Goal: Information Seeking & Learning: Learn about a topic

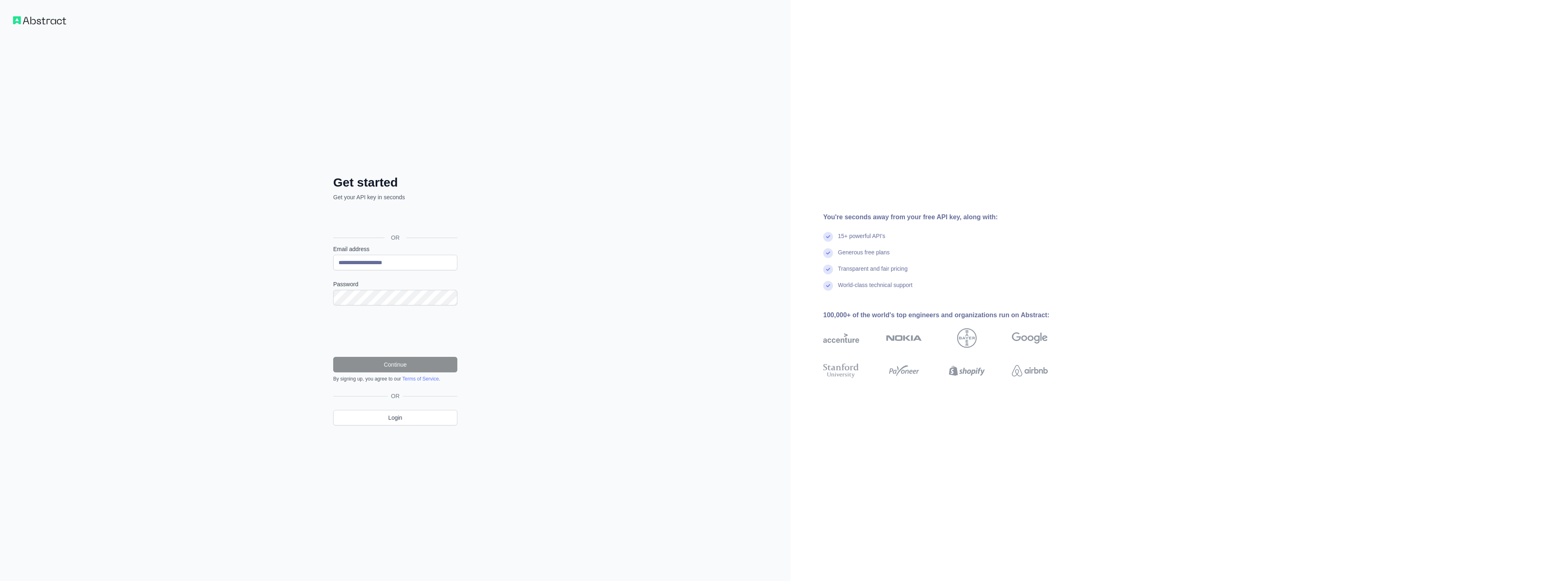
click at [402, 219] on div "Sign in with Google. Opens in new tab" at bounding box center [394, 219] width 122 height 18
click at [390, 218] on div "Sign in with Google. Opens in new tab" at bounding box center [394, 219] width 122 height 18
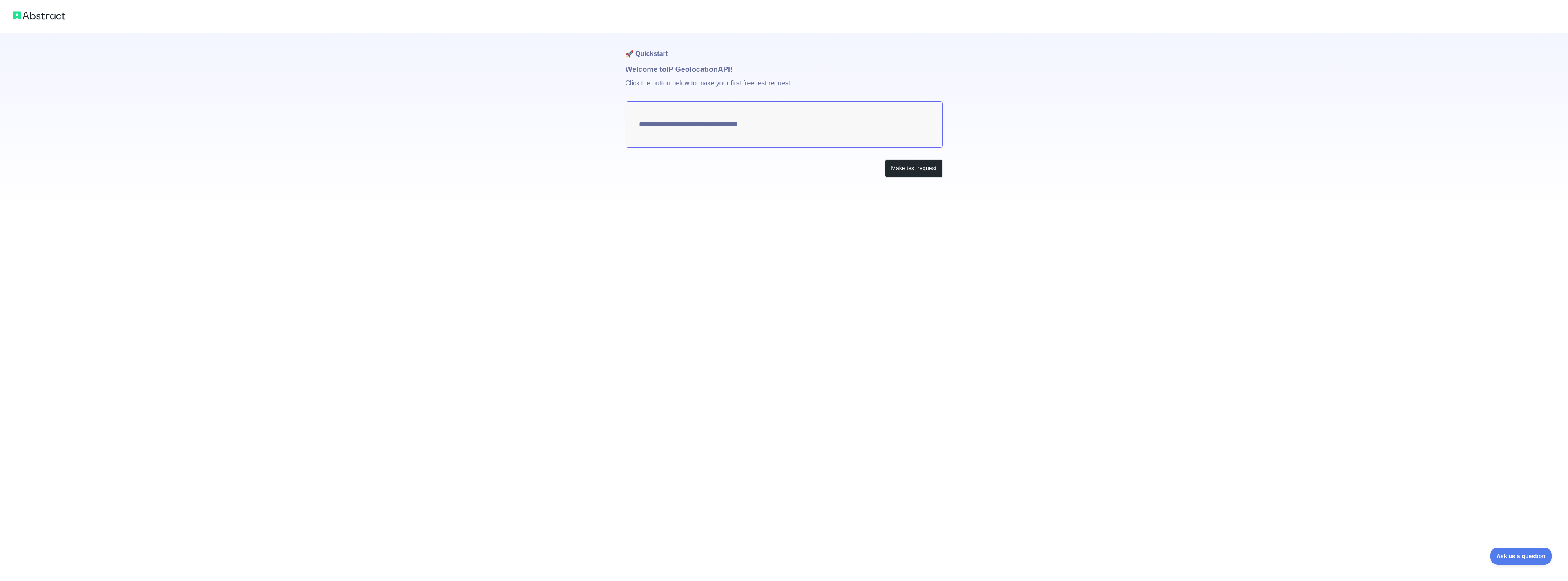
type textarea "**********"
click at [911, 170] on button "Make test request" at bounding box center [914, 169] width 58 height 18
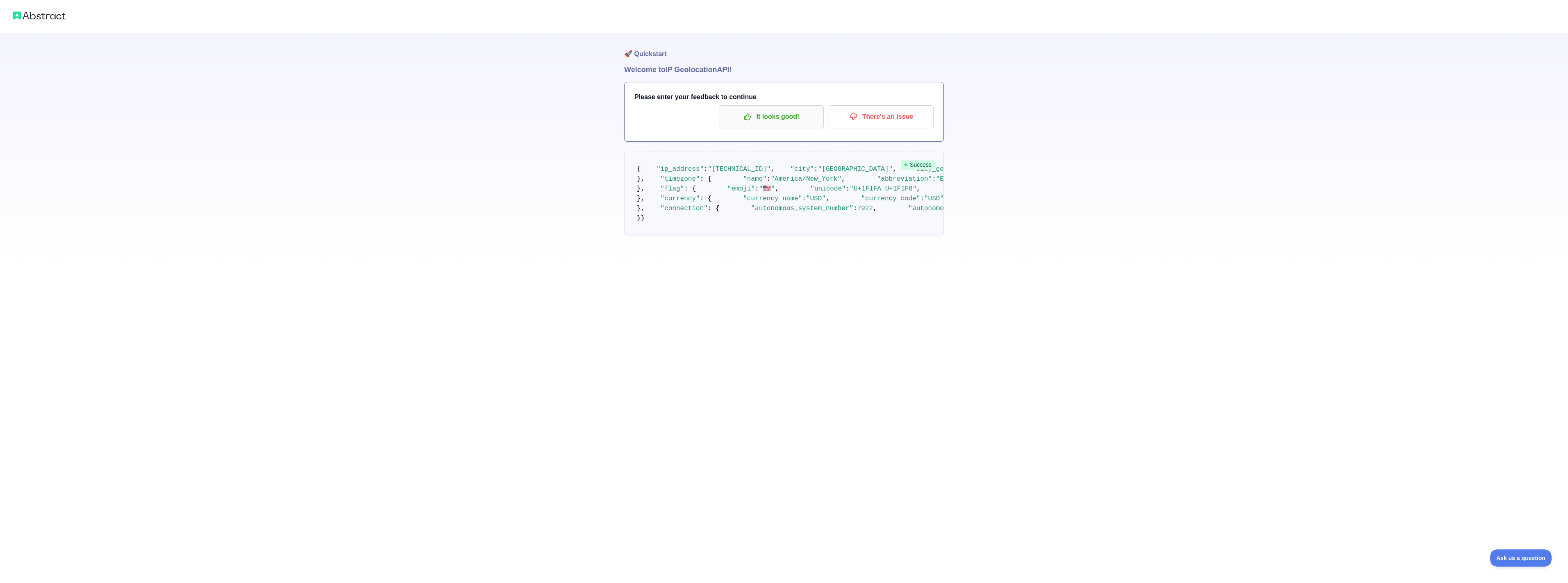
click at [767, 118] on p "It looks good!" at bounding box center [771, 117] width 93 height 14
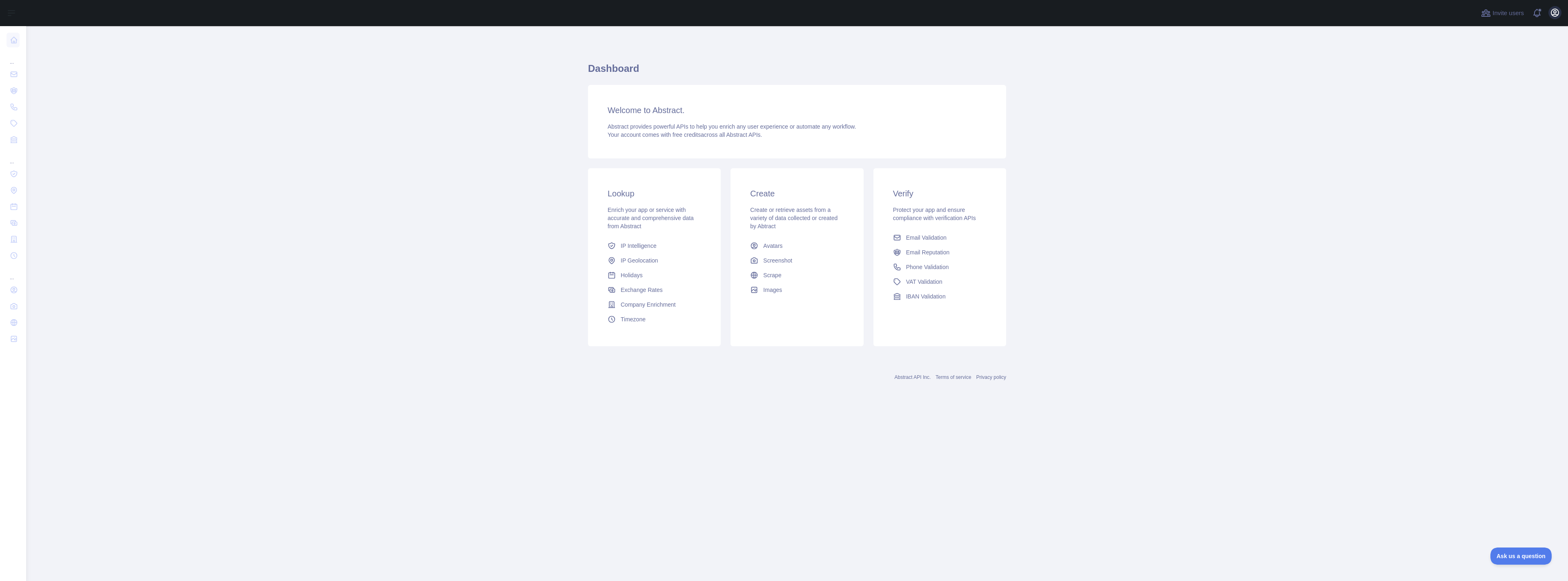
click at [1555, 13] on icon "button" at bounding box center [1555, 13] width 7 height 7
click at [1496, 61] on link "Account settings" at bounding box center [1516, 59] width 91 height 15
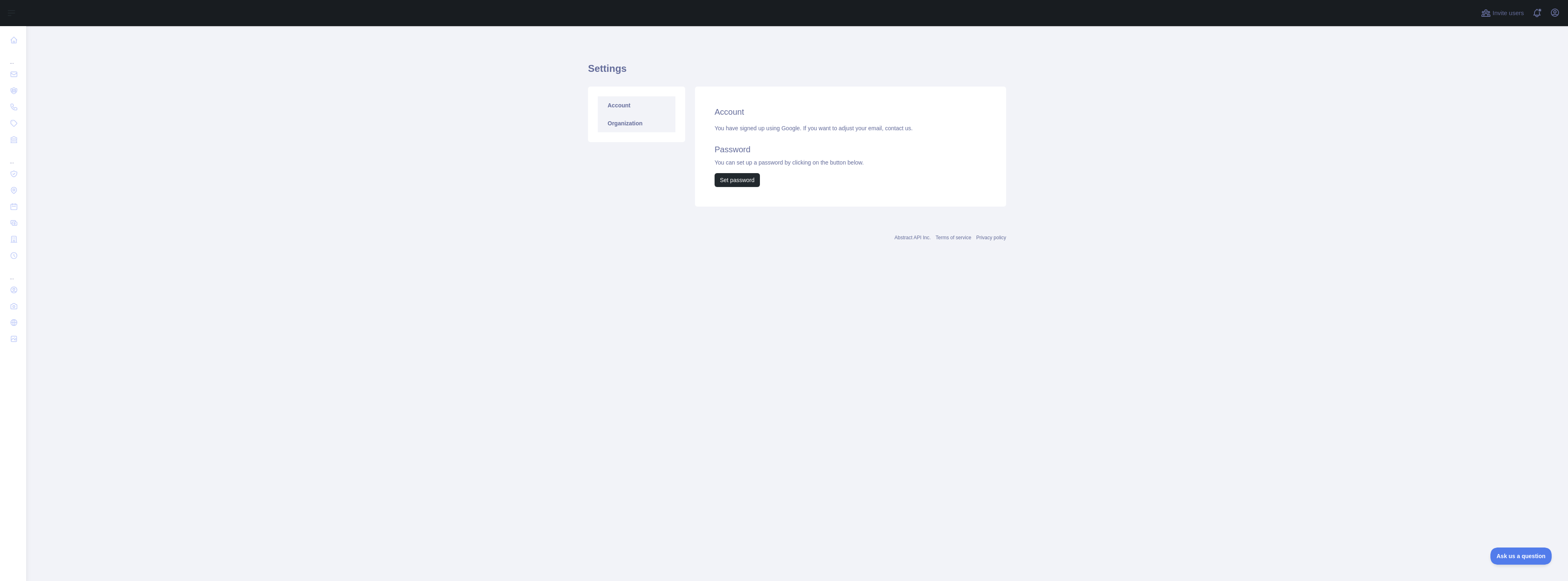
click at [620, 119] on link "Organization" at bounding box center [636, 124] width 77 height 18
click at [621, 111] on link "Account" at bounding box center [636, 105] width 77 height 18
click at [632, 105] on link "Account" at bounding box center [636, 105] width 77 height 18
click at [1555, 14] on icon "button" at bounding box center [1555, 13] width 7 height 7
drag, startPoint x: 1387, startPoint y: 63, endPoint x: 1085, endPoint y: 94, distance: 303.6
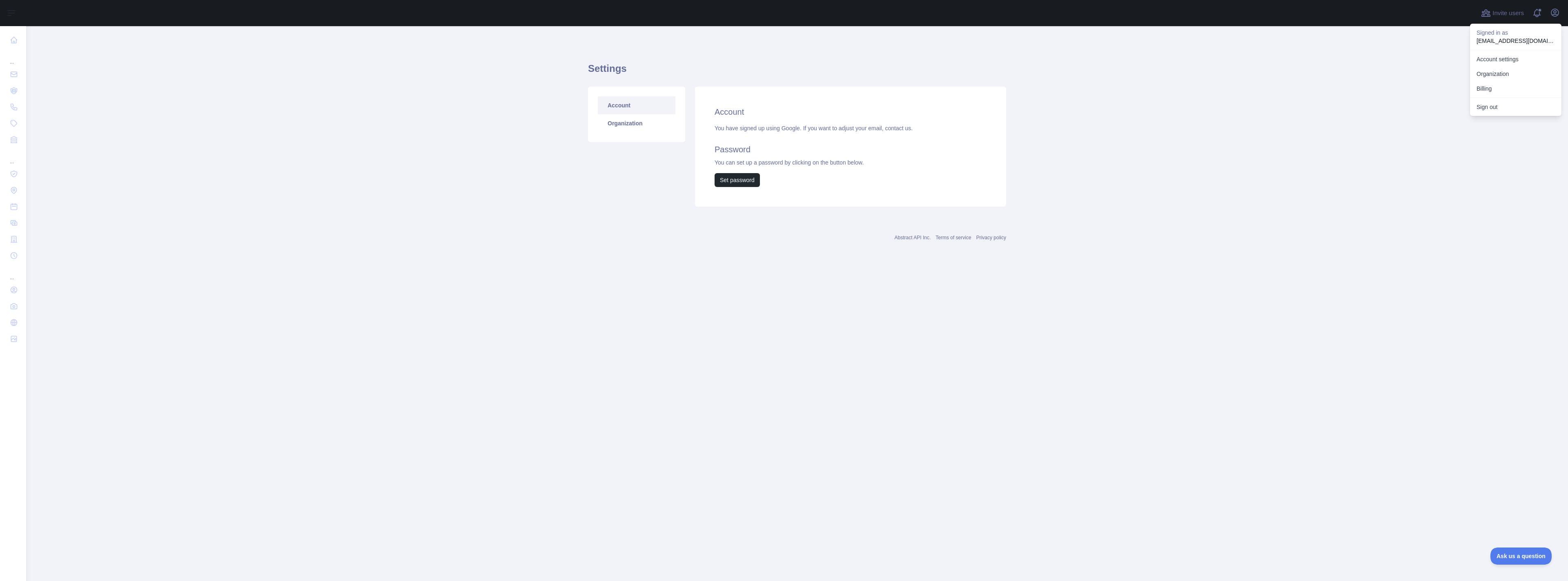
click at [1387, 63] on main "Settings Account Organization Account You have signed up using Google. If you w…" at bounding box center [797, 304] width 1542 height 555
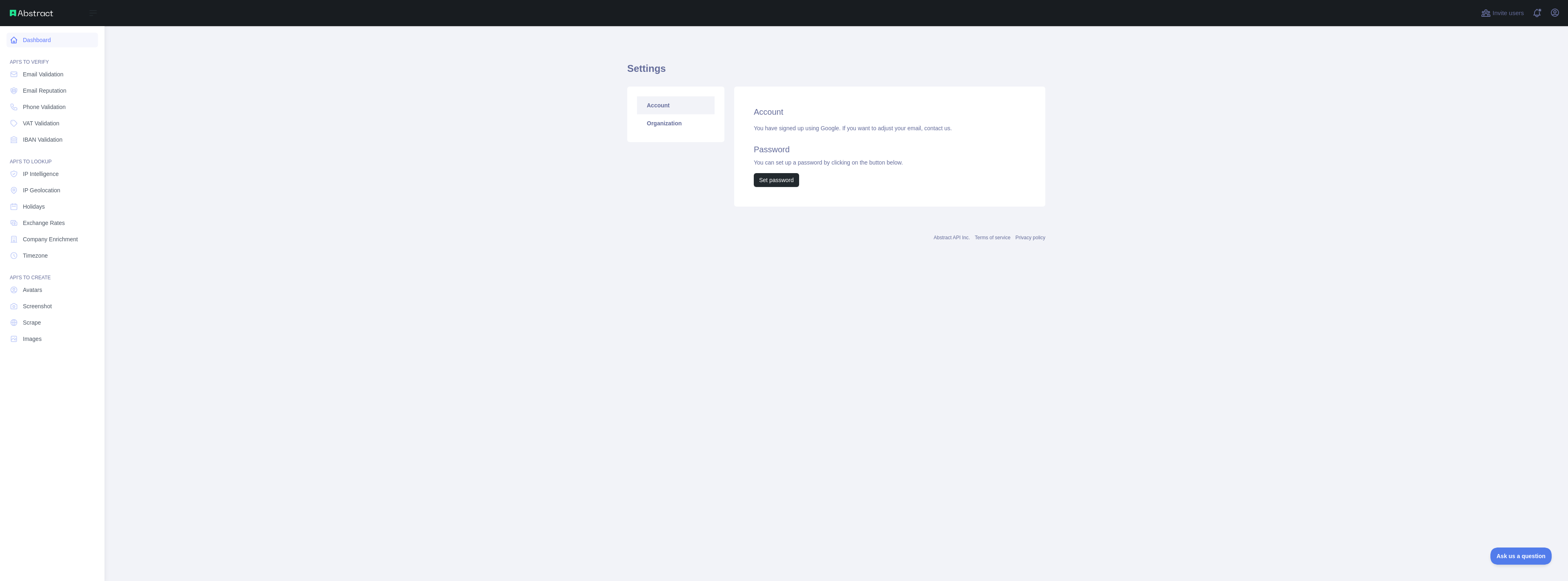
click at [13, 38] on icon at bounding box center [14, 40] width 6 height 6
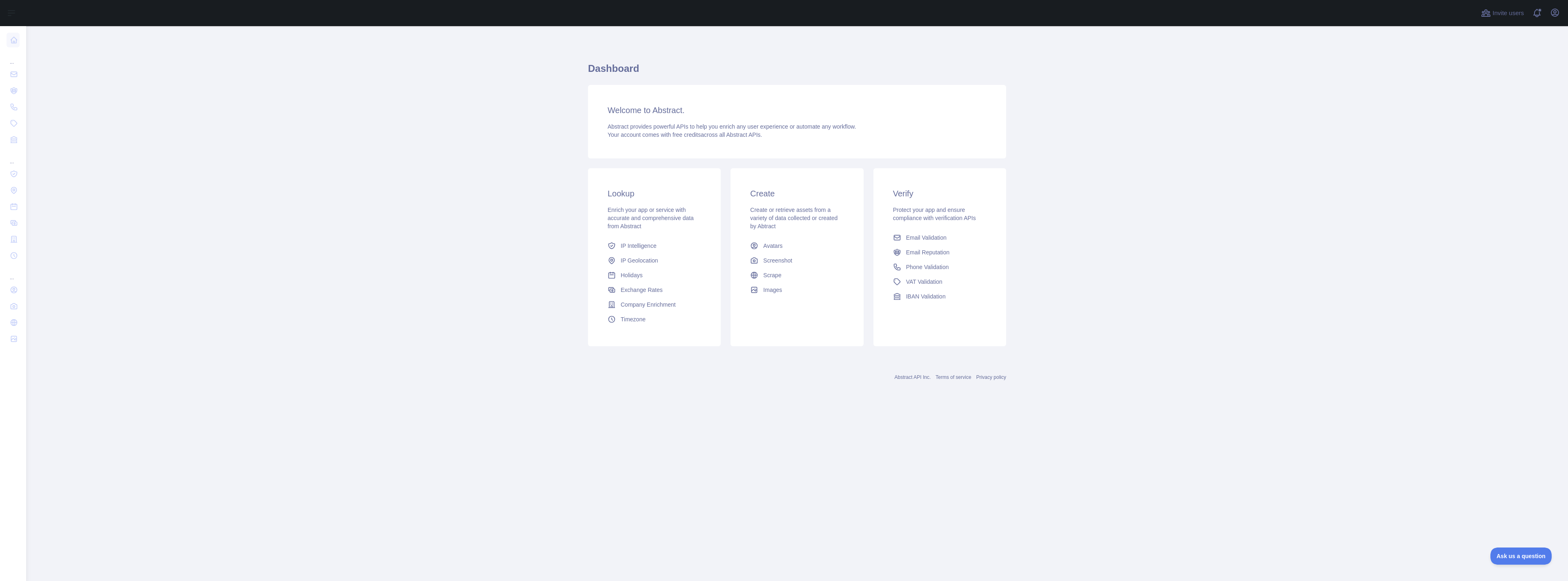
click at [640, 216] on span "Enrich your app or service with accurate and comprehensive data from Abstract" at bounding box center [651, 218] width 86 height 23
click at [616, 195] on h3 "Lookup" at bounding box center [654, 193] width 94 height 12
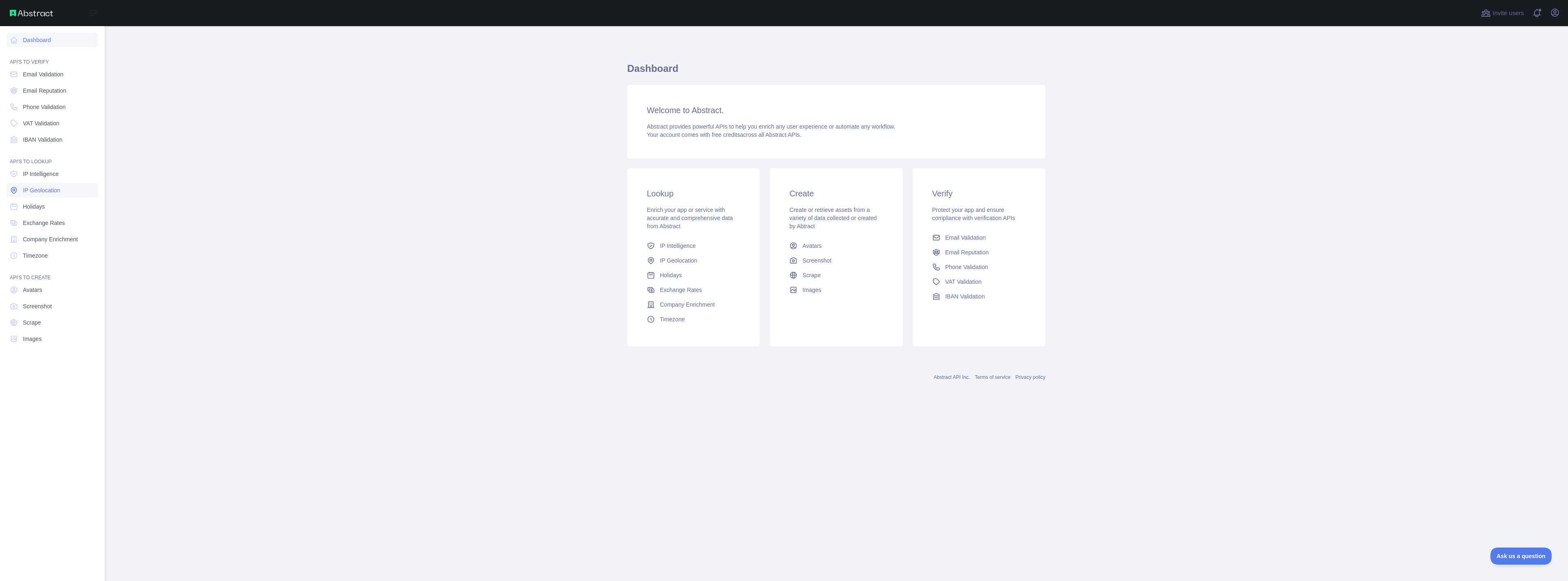
click at [36, 189] on span "IP Geolocation" at bounding box center [42, 190] width 38 height 8
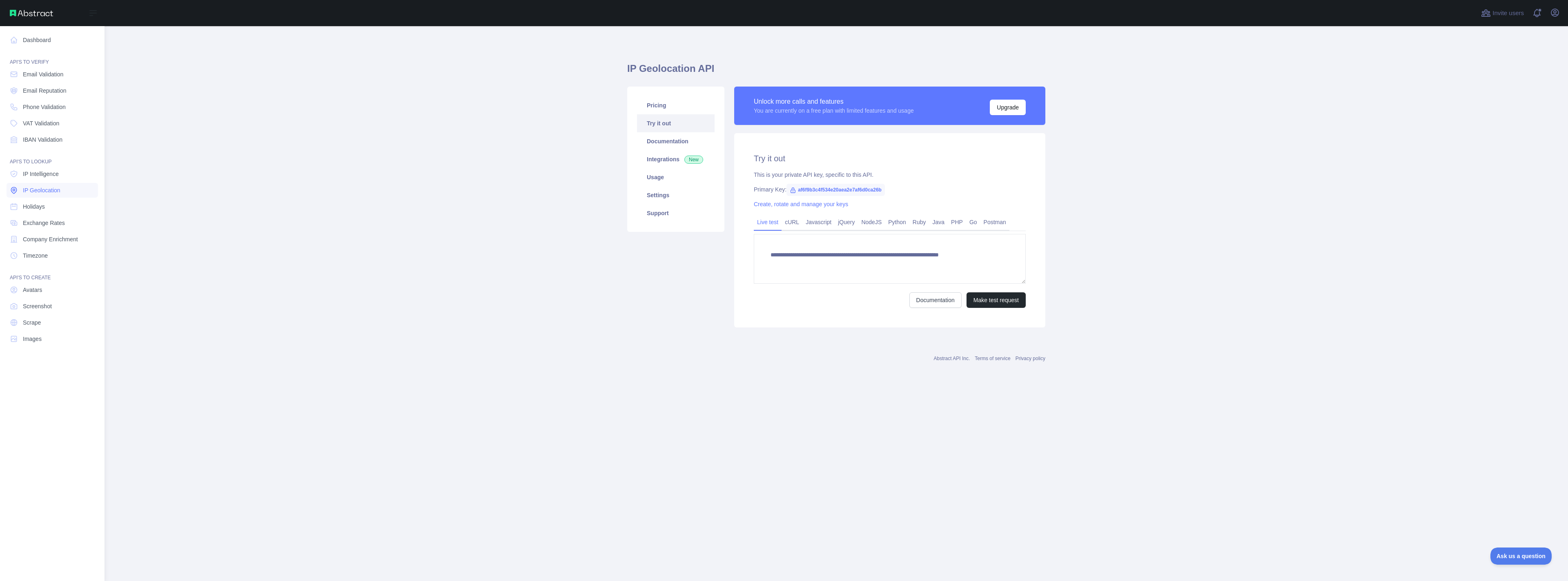
type textarea "**********"
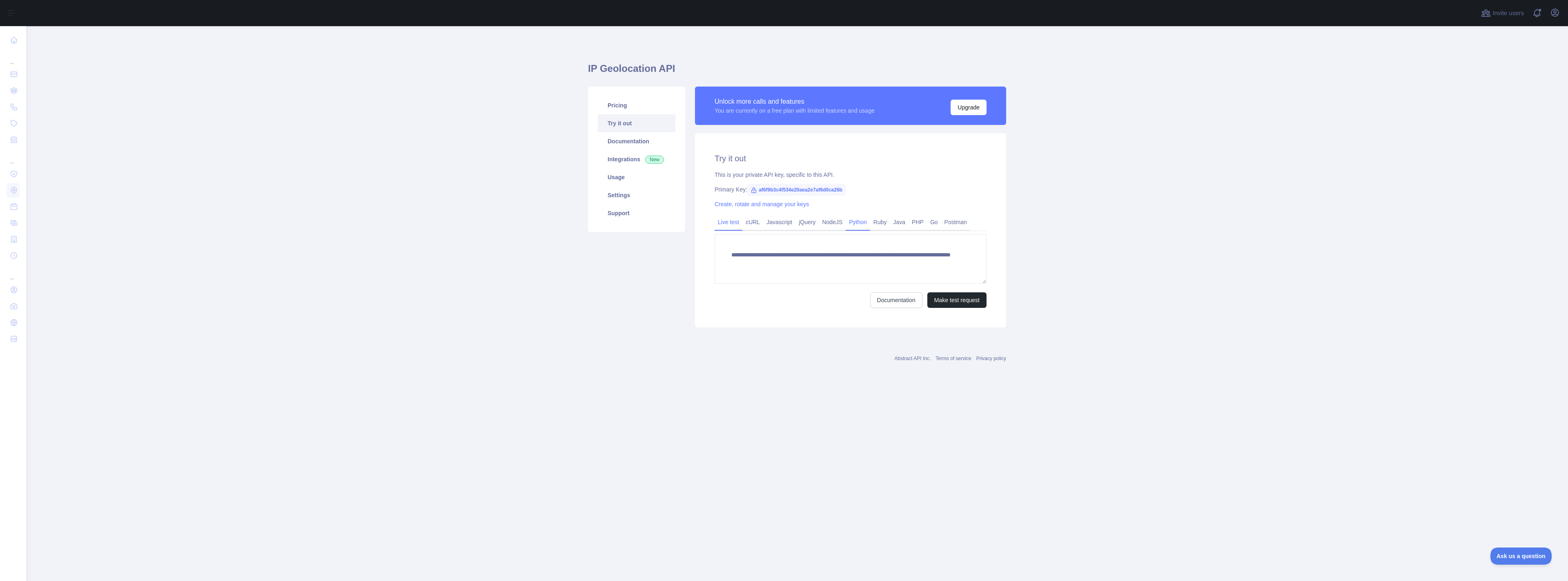
click at [869, 223] on link "Python" at bounding box center [858, 221] width 24 height 13
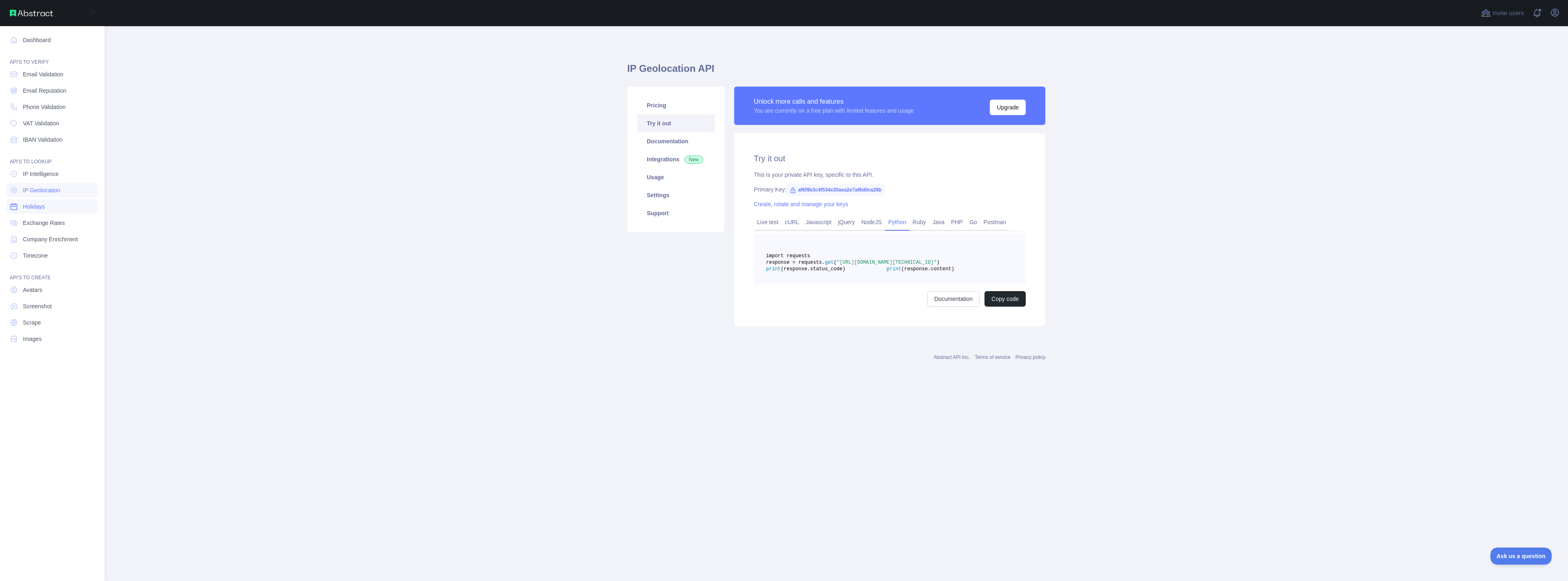
click at [30, 206] on span "Holidays" at bounding box center [34, 206] width 22 height 8
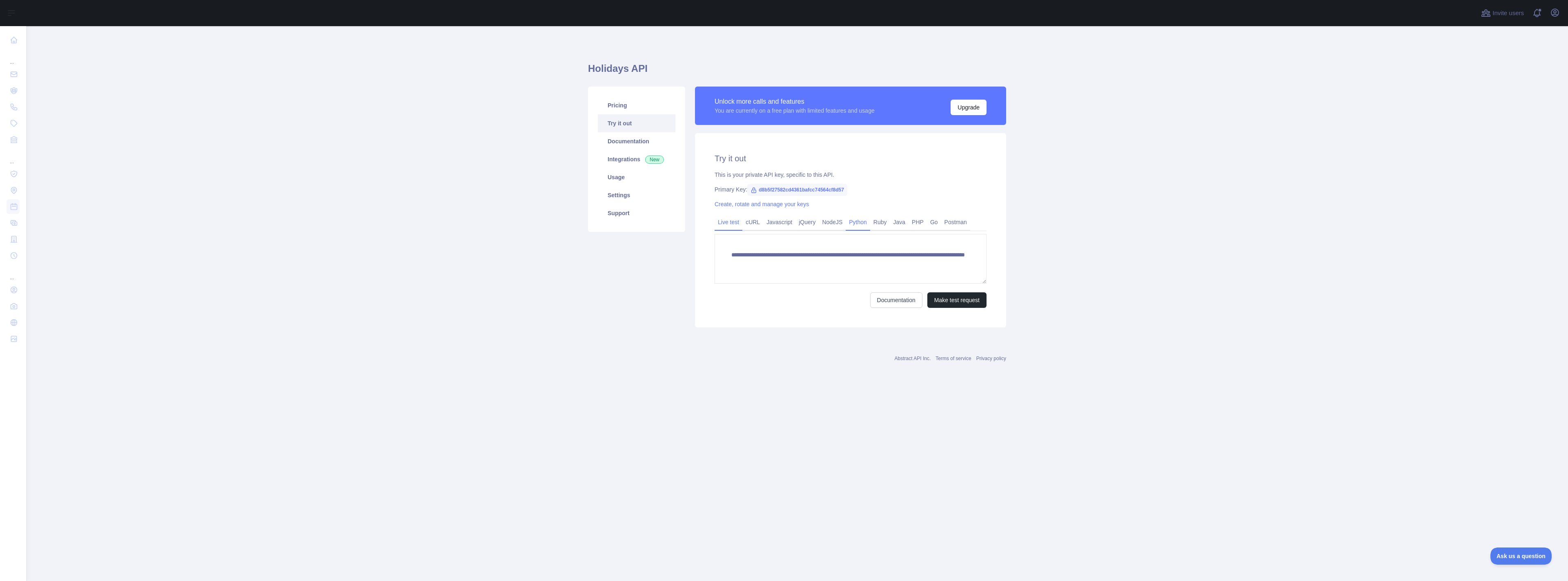
click at [861, 221] on link "Python" at bounding box center [858, 221] width 24 height 13
click at [973, 307] on button "Copy code" at bounding box center [966, 298] width 41 height 15
click at [617, 126] on link "Try it out" at bounding box center [636, 124] width 77 height 18
click at [726, 223] on link "Live test" at bounding box center [729, 221] width 28 height 13
click at [967, 301] on button "Make test request" at bounding box center [956, 299] width 59 height 15
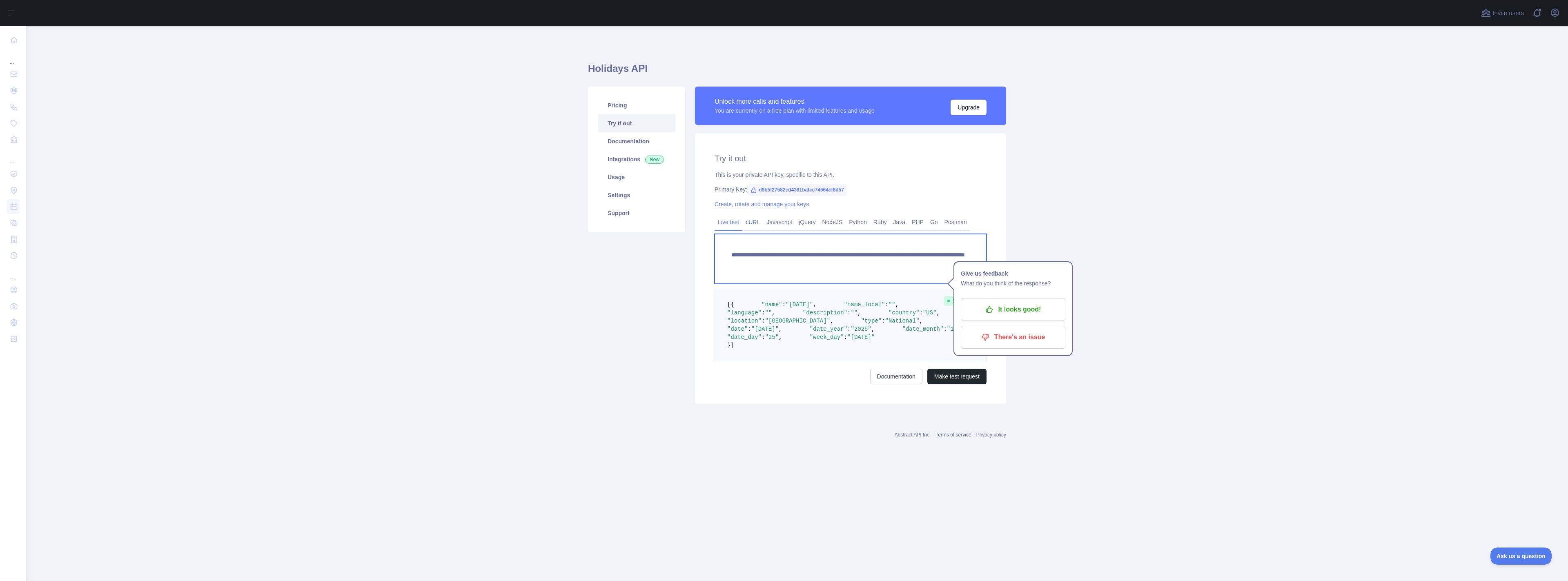
click at [845, 278] on textarea "**********" at bounding box center [850, 259] width 272 height 50
click at [927, 263] on textarea "**********" at bounding box center [850, 259] width 272 height 50
type textarea "**********"
click at [951, 384] on button "Make test request" at bounding box center [956, 376] width 59 height 15
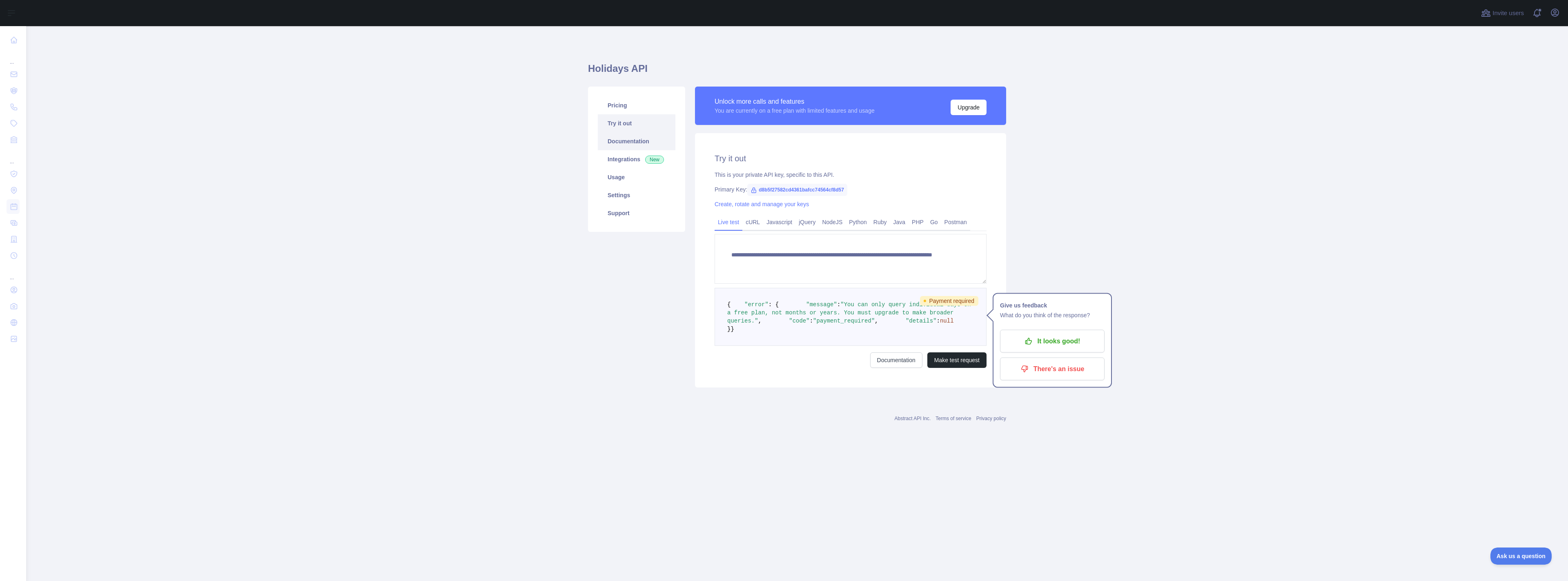
click at [629, 142] on link "Documentation" at bounding box center [636, 141] width 77 height 18
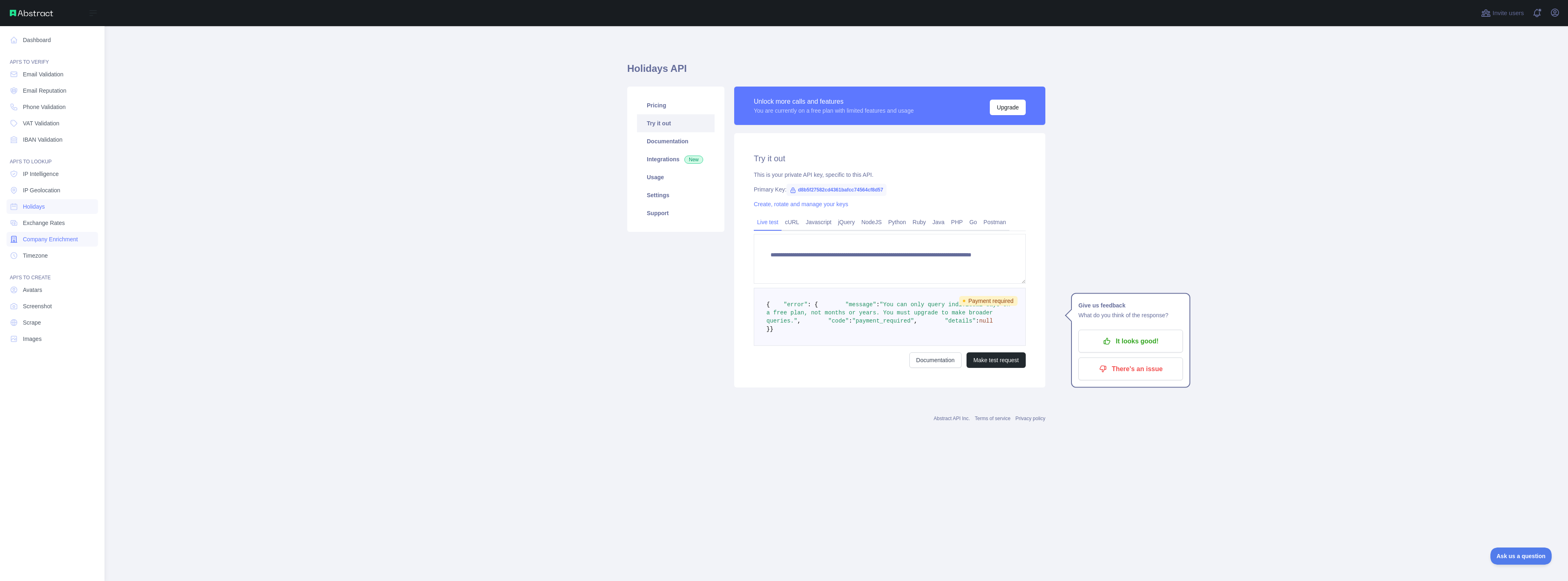
click at [40, 242] on span "Company Enrichment" at bounding box center [51, 238] width 55 height 8
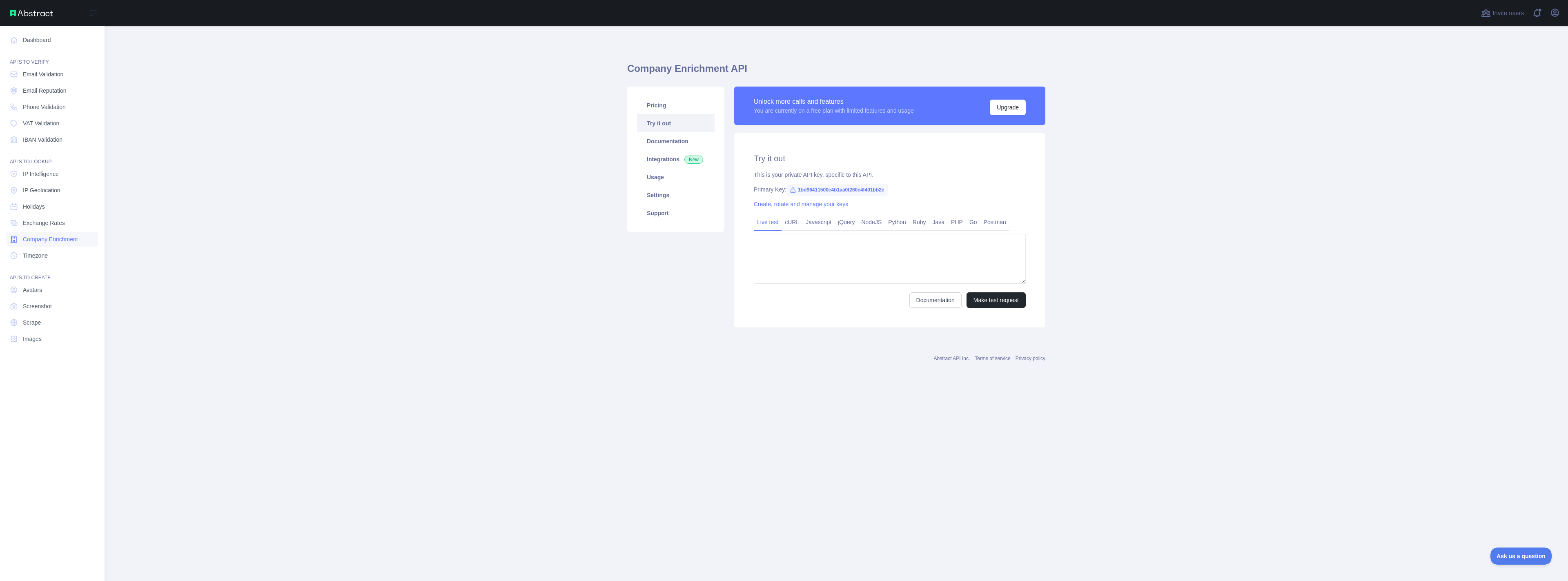
type textarea "**********"
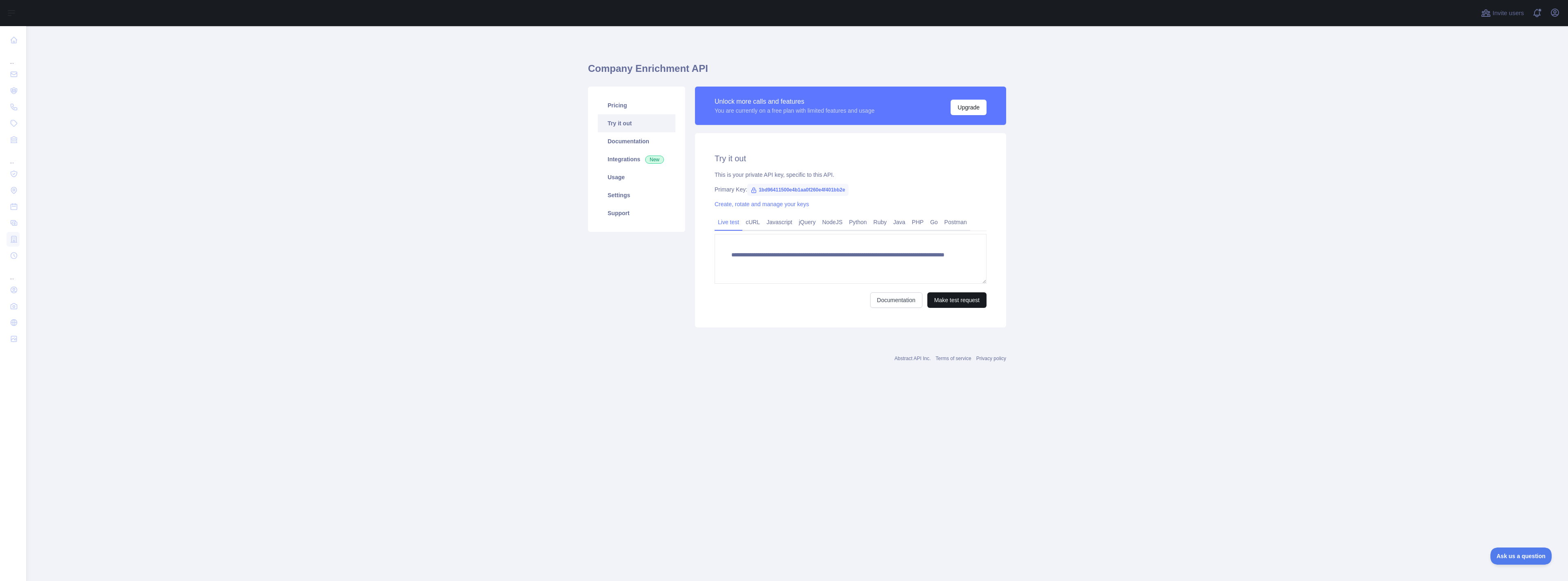
click at [947, 302] on button "Make test request" at bounding box center [956, 299] width 59 height 15
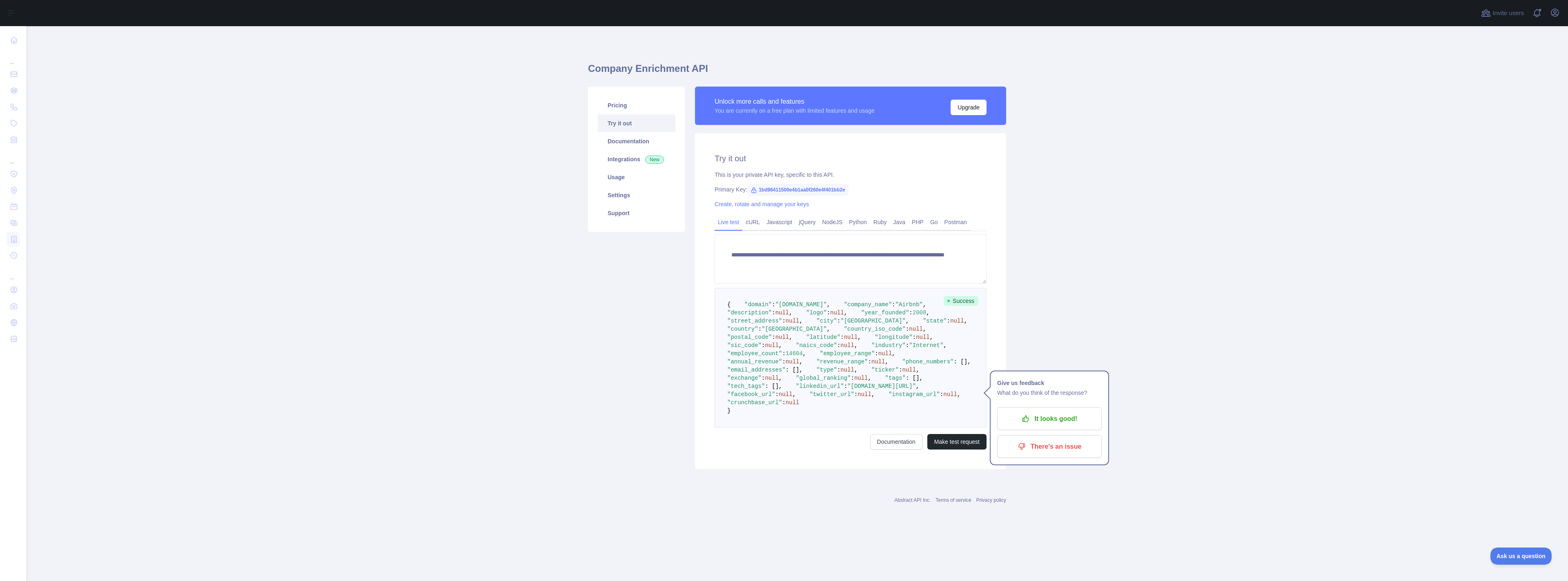
scroll to position [63, 0]
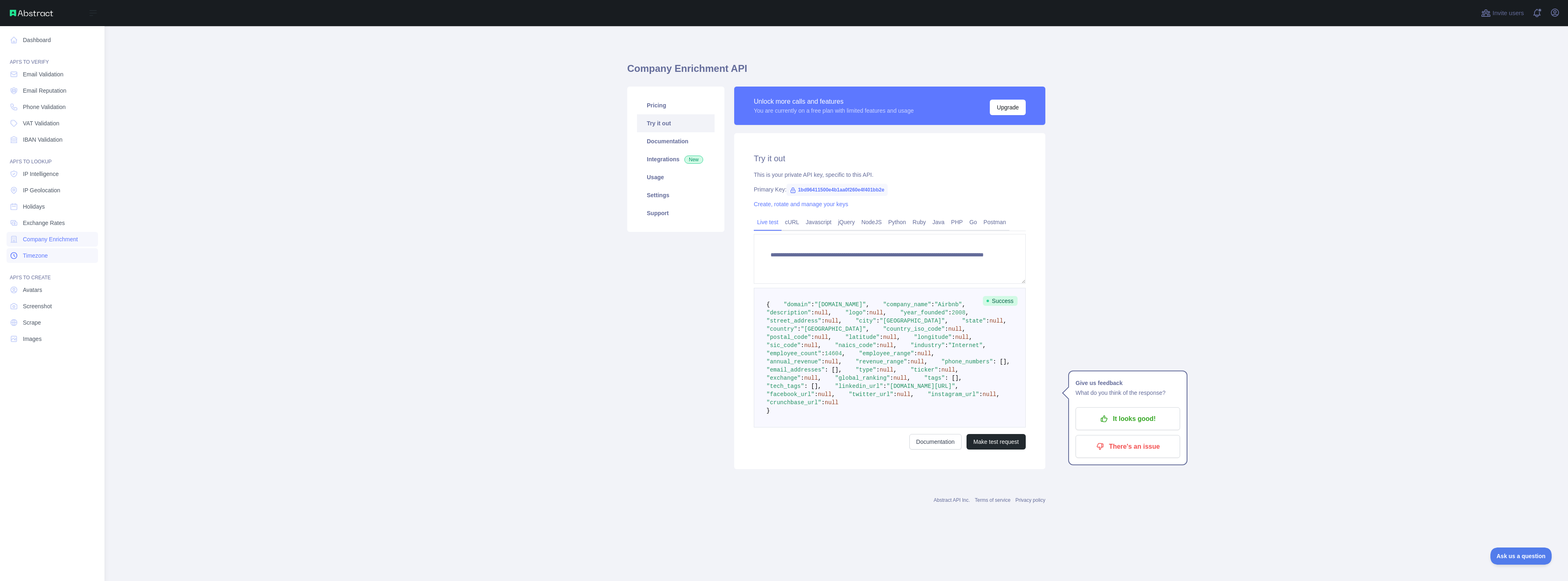
click at [20, 256] on link "Timezone" at bounding box center [52, 256] width 91 height 15
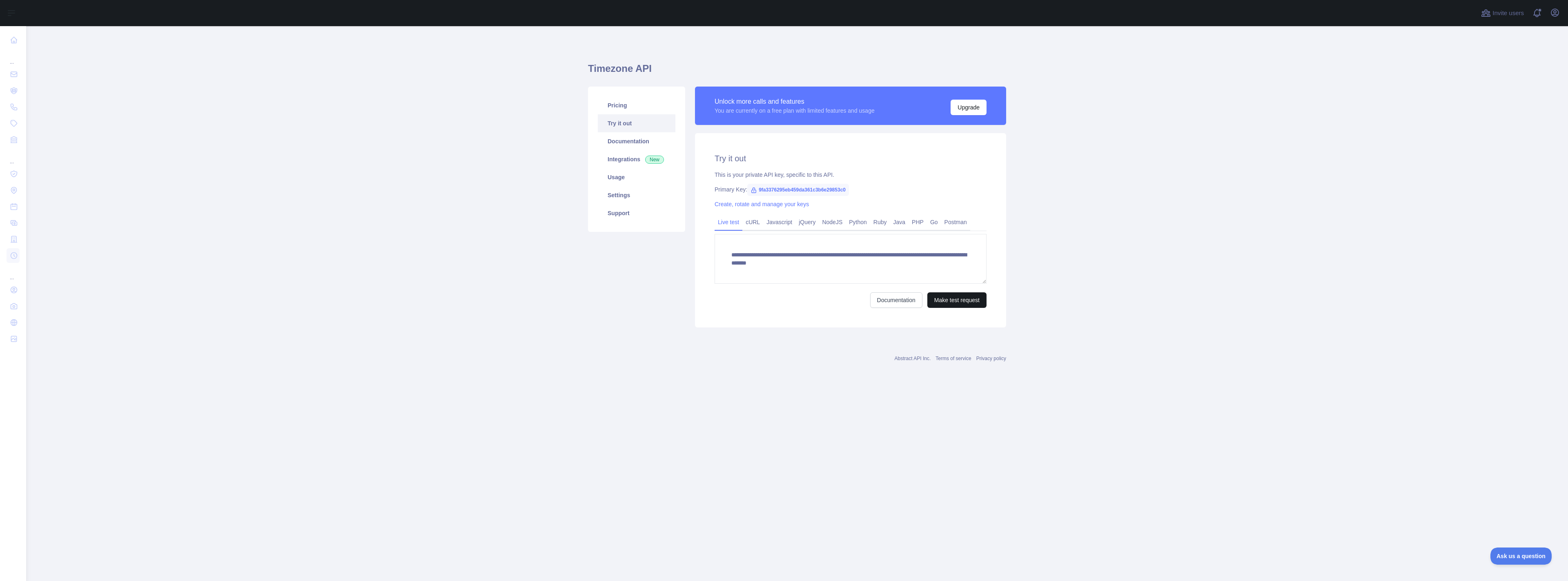
click at [943, 297] on button "Make test request" at bounding box center [956, 299] width 59 height 15
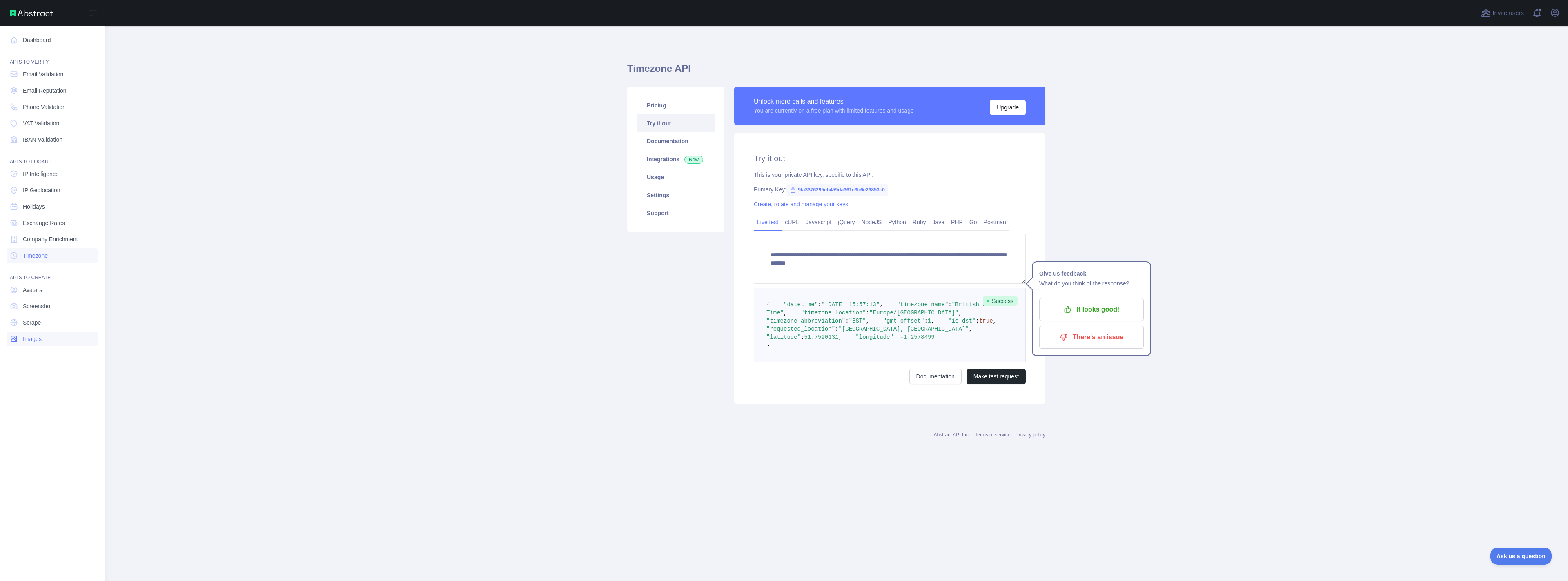
click at [32, 339] on span "Images" at bounding box center [32, 338] width 19 height 8
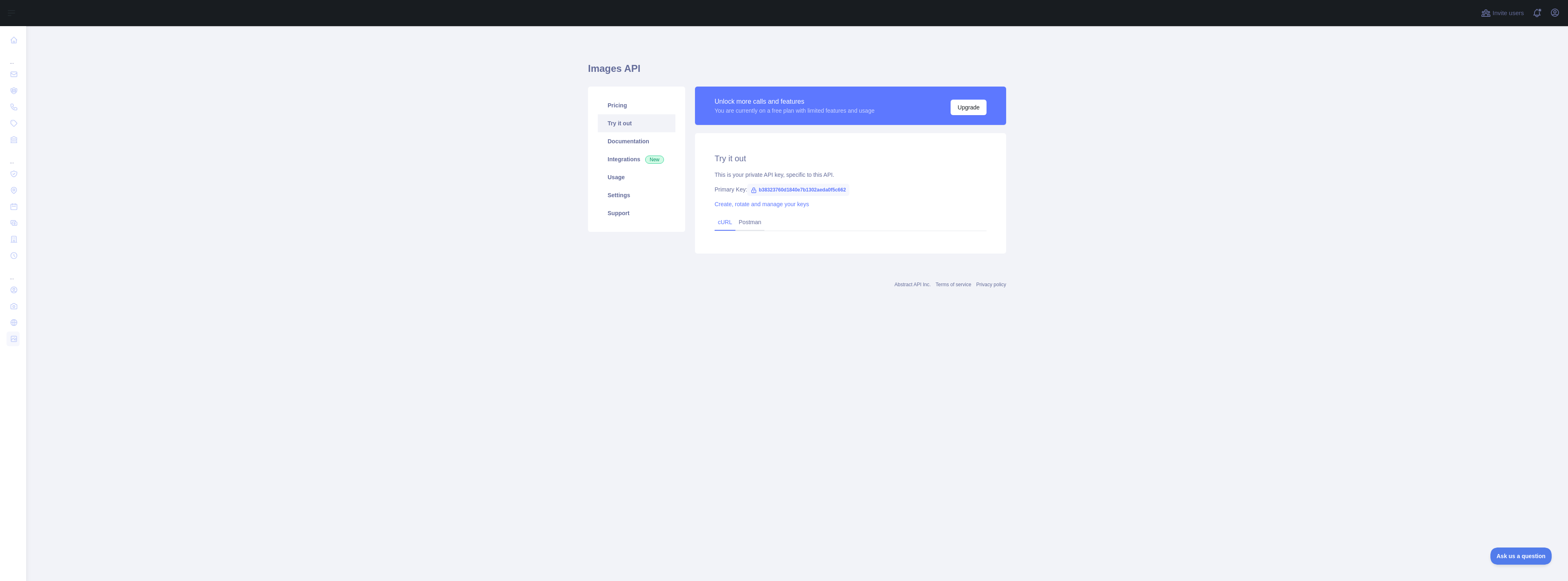
click at [727, 222] on link "cURL" at bounding box center [724, 222] width 14 height 7
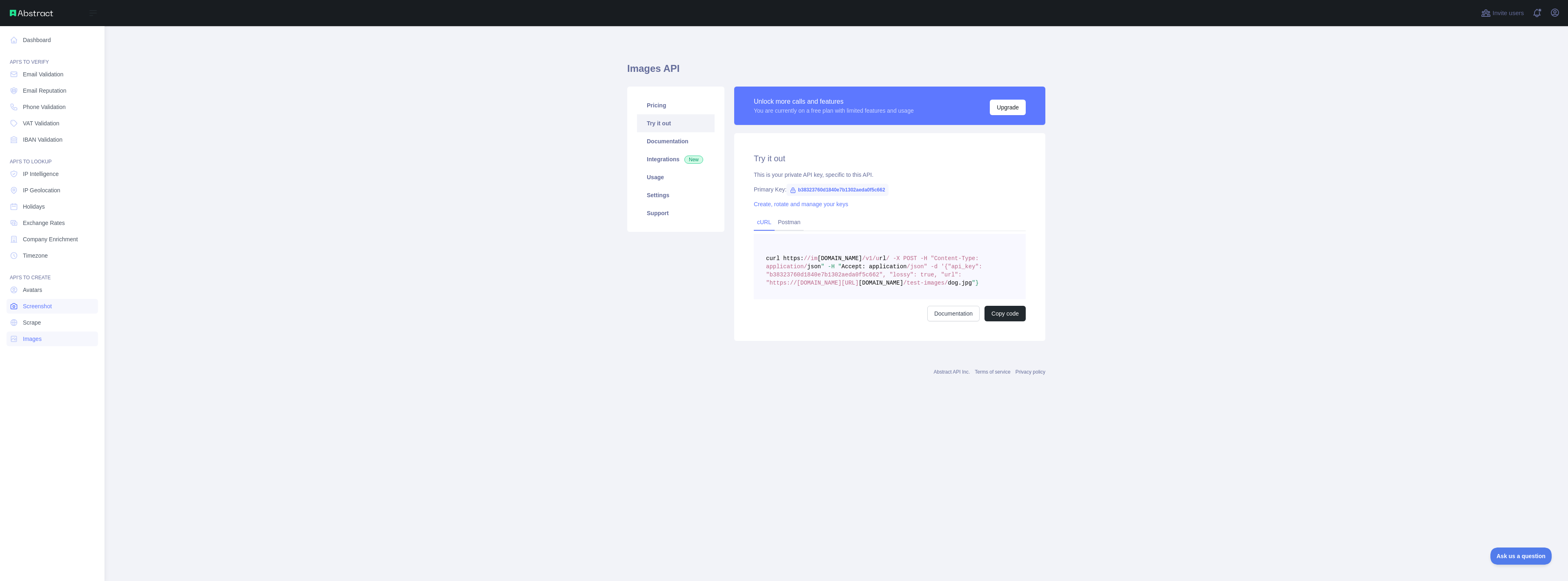
click at [35, 308] on span "Screenshot" at bounding box center [38, 305] width 29 height 8
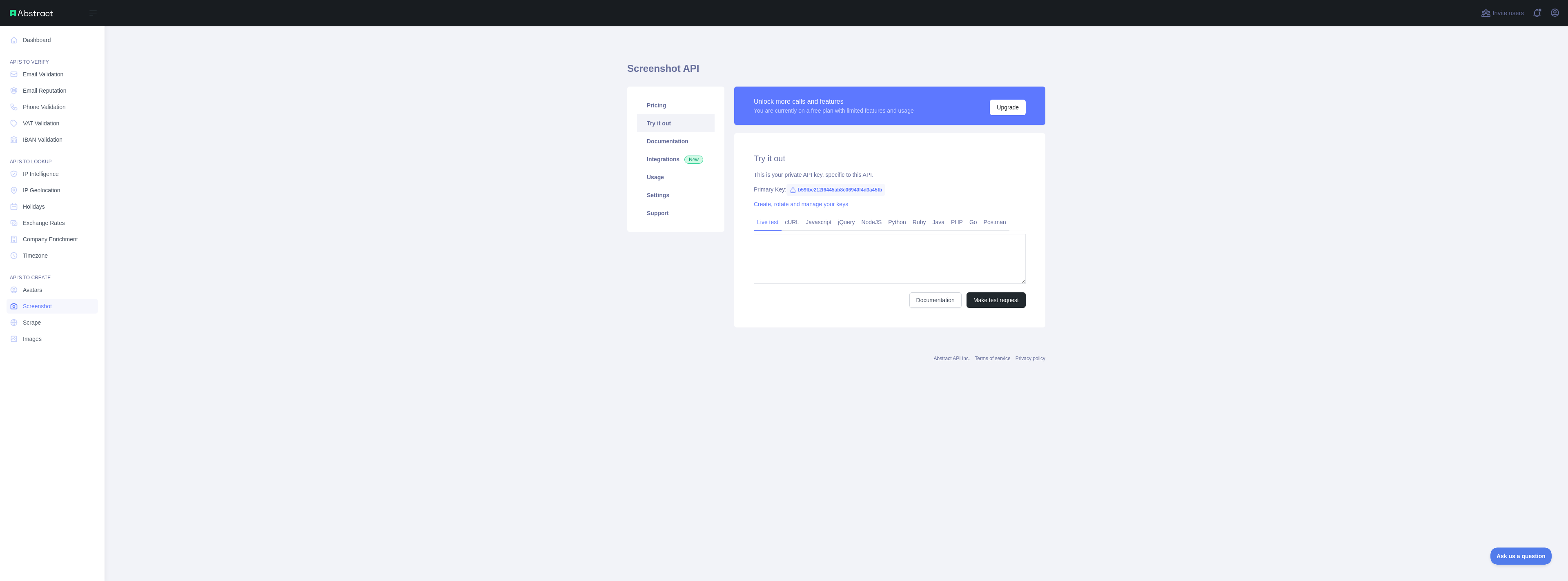
type textarea "**********"
click at [35, 290] on span "Avatars" at bounding box center [33, 290] width 19 height 8
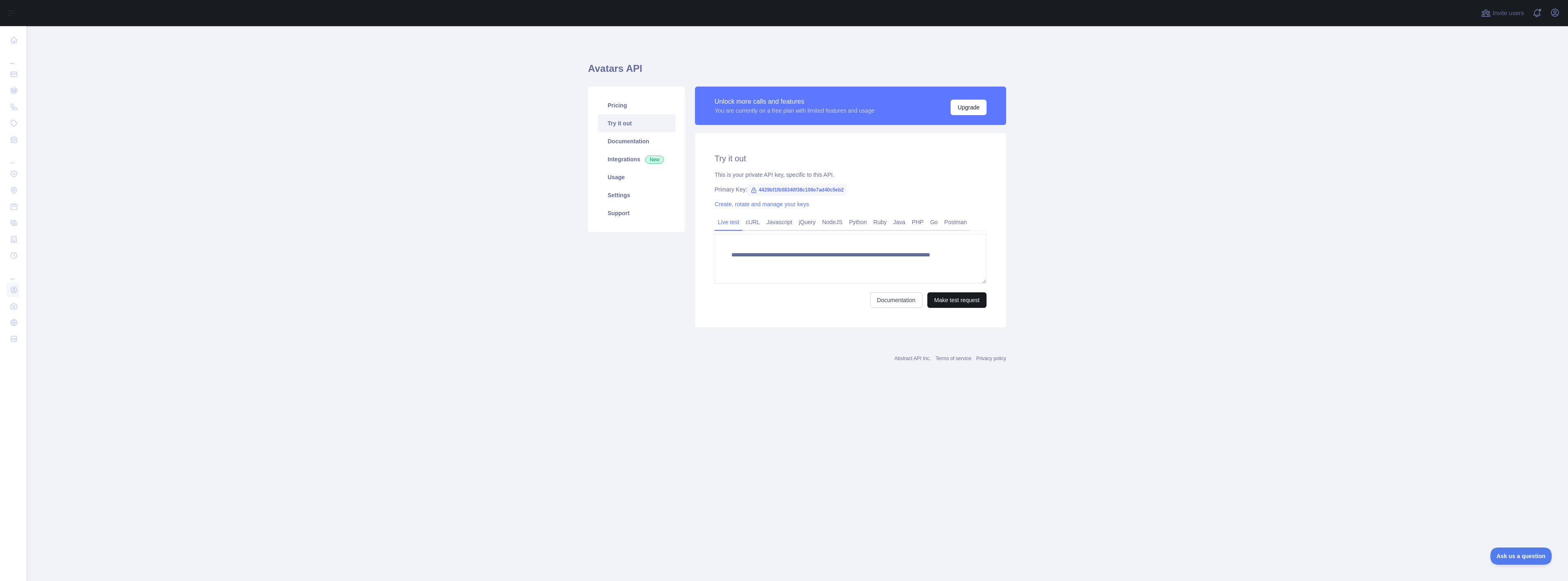
click at [949, 299] on button "Make test request" at bounding box center [956, 299] width 59 height 15
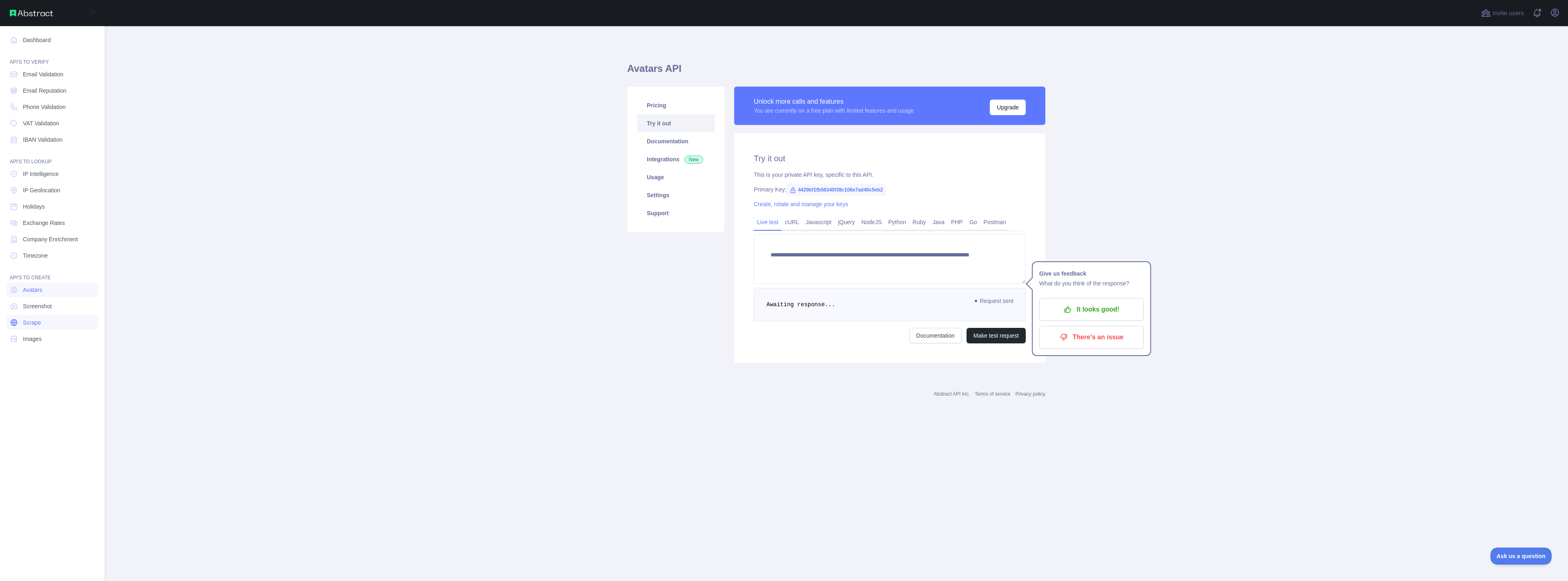
click at [28, 322] on span "Scrape" at bounding box center [32, 322] width 18 height 8
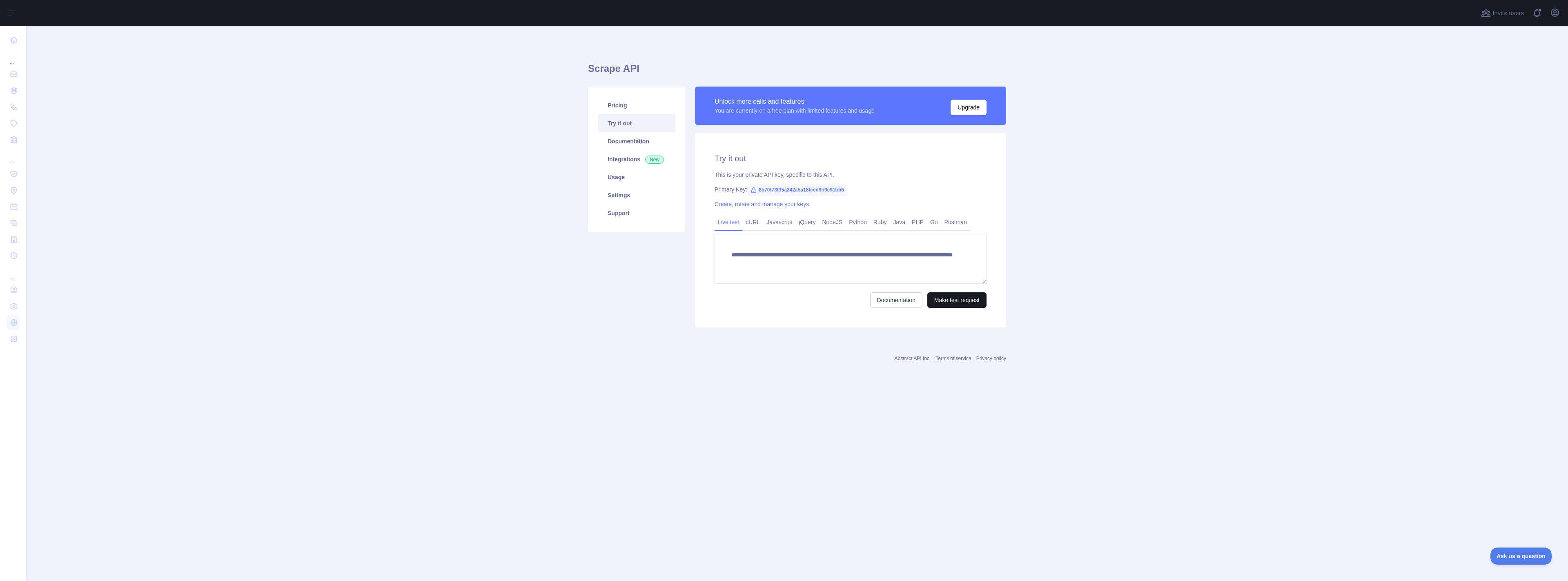
click at [963, 299] on button "Make test request" at bounding box center [956, 299] width 59 height 15
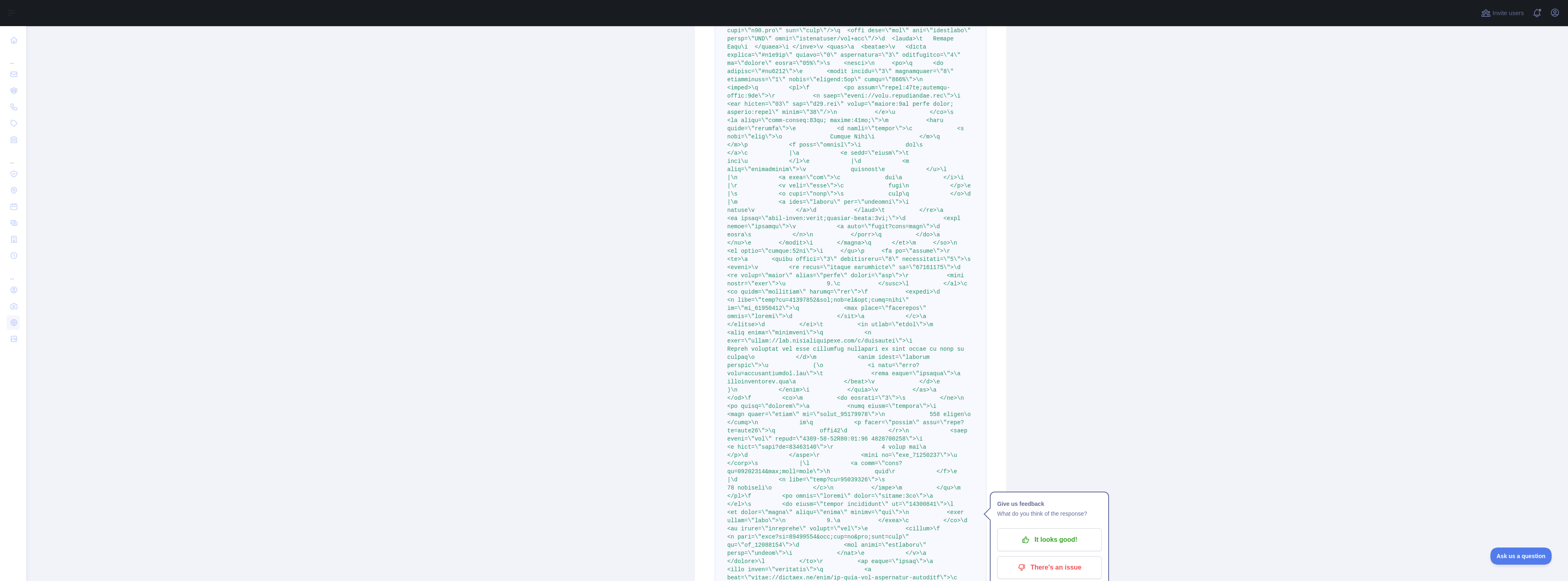
scroll to position [312, 0]
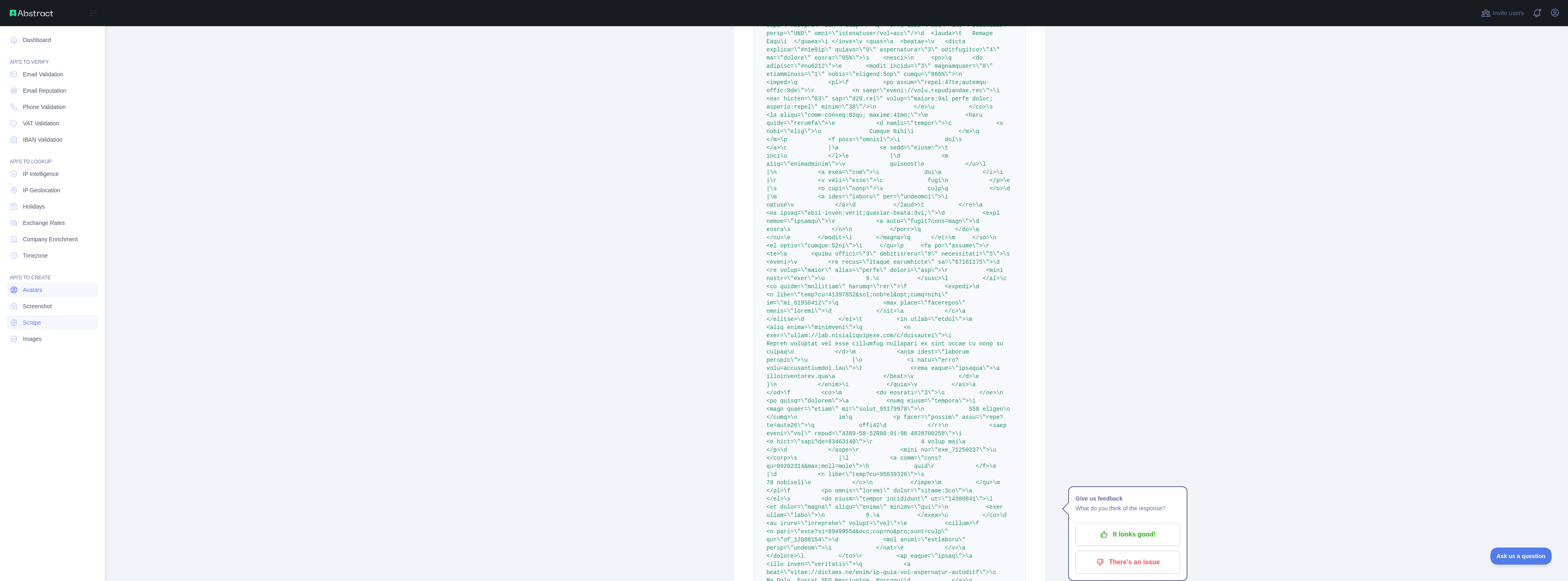
click at [38, 287] on span "Avatars" at bounding box center [33, 290] width 19 height 8
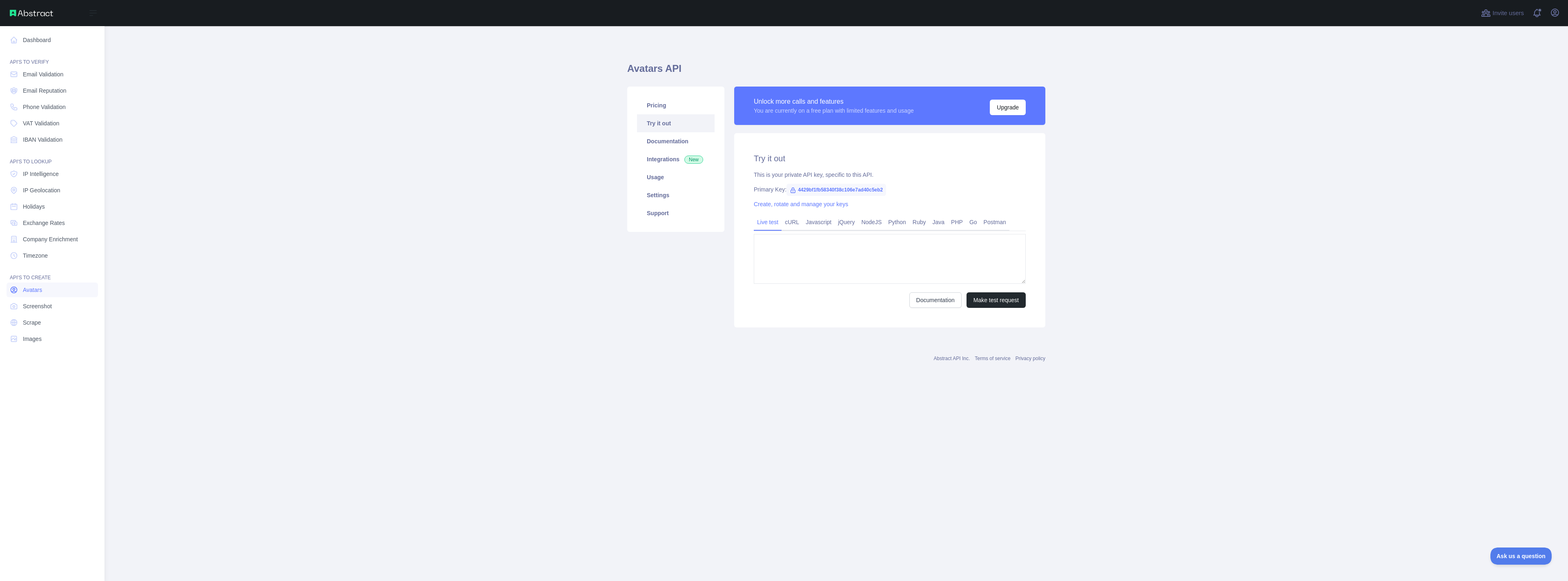
type textarea "**********"
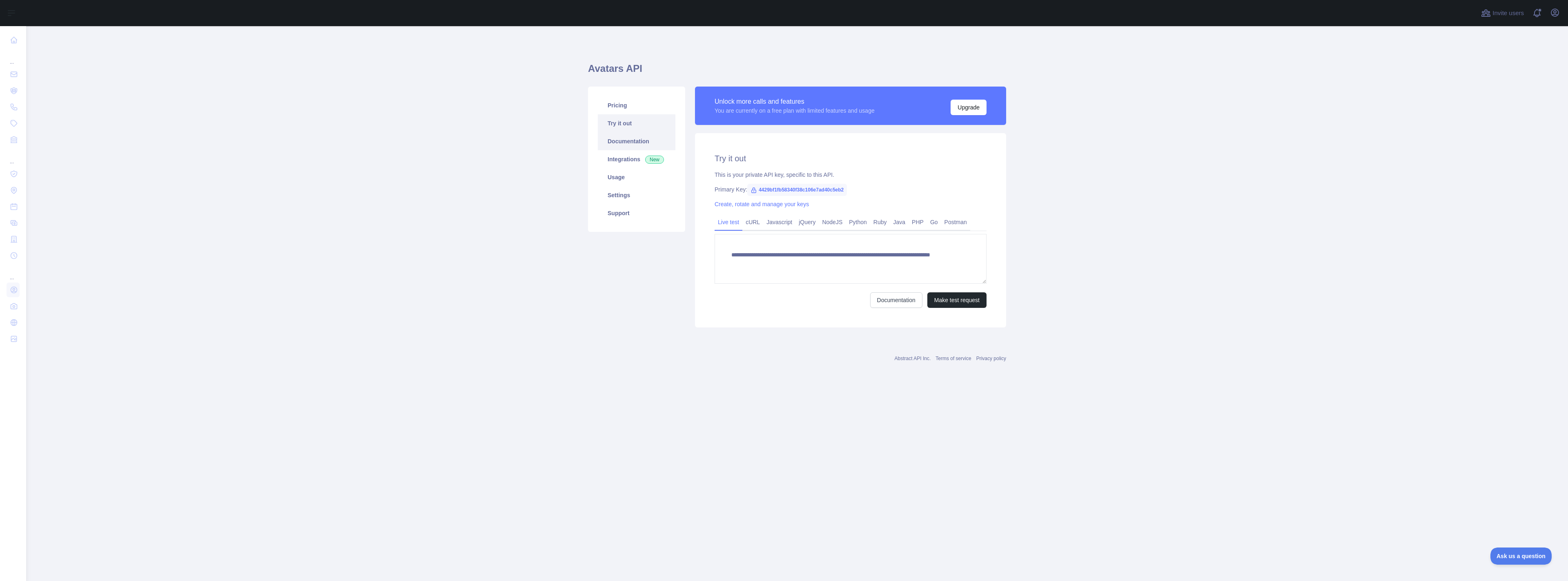
click at [629, 144] on link "Documentation" at bounding box center [636, 141] width 77 height 18
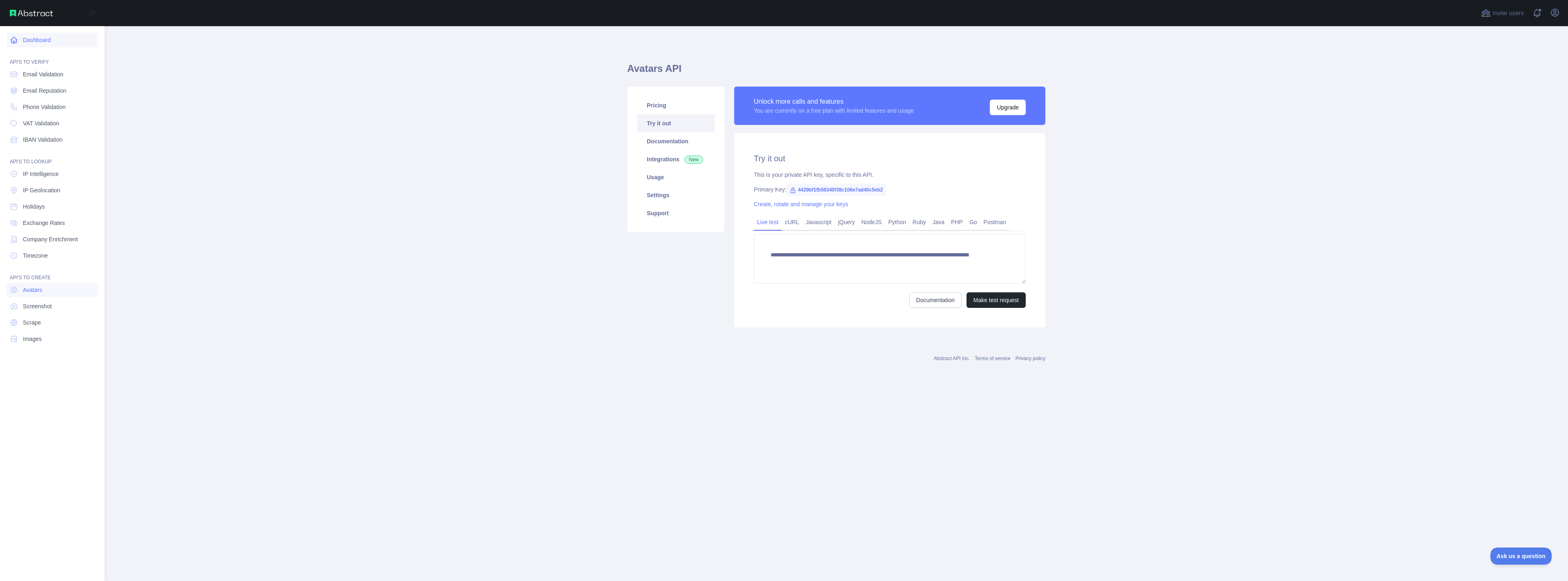
click at [36, 39] on link "Dashboard" at bounding box center [52, 40] width 91 height 15
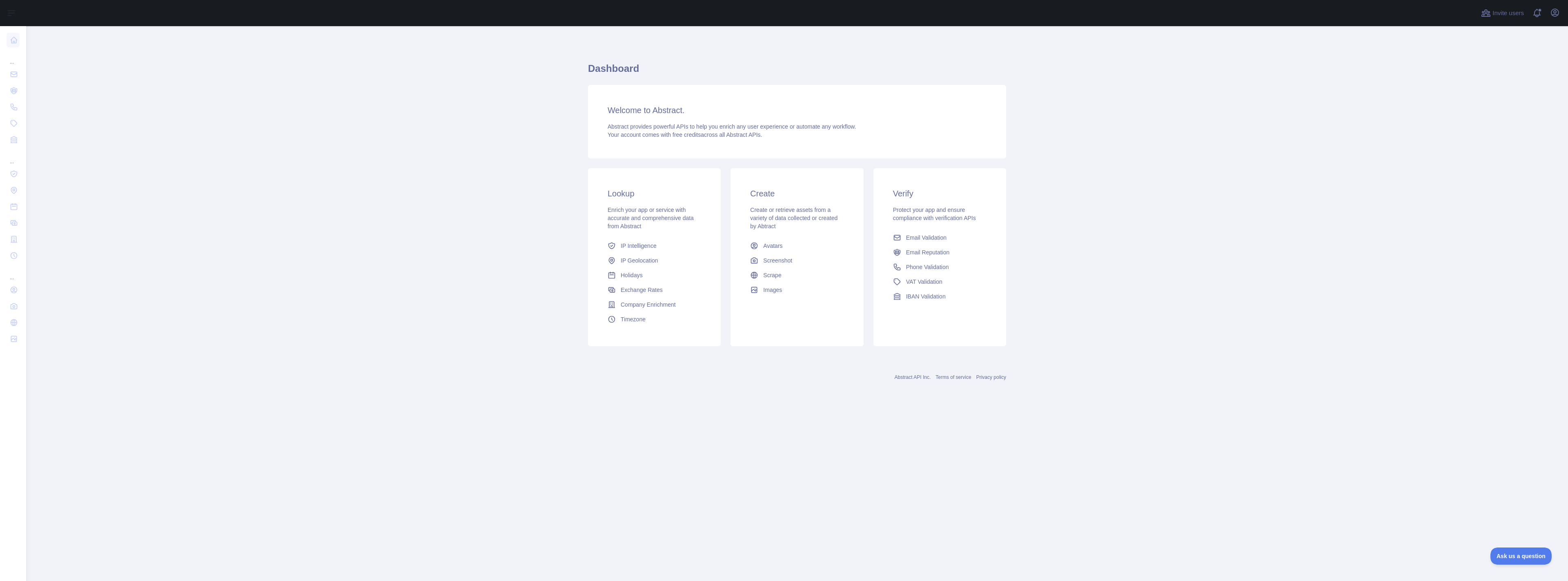
click at [564, 211] on main "Dashboard Welcome to Abstract. Abstract provides powerful APIs to help you enri…" at bounding box center [797, 304] width 1542 height 555
